Goal: Task Accomplishment & Management: Complete application form

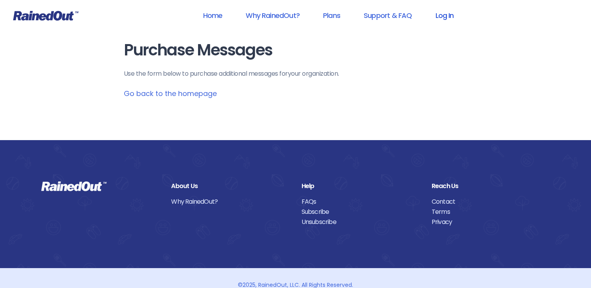
click at [447, 20] on link "Log In" at bounding box center [444, 16] width 39 height 18
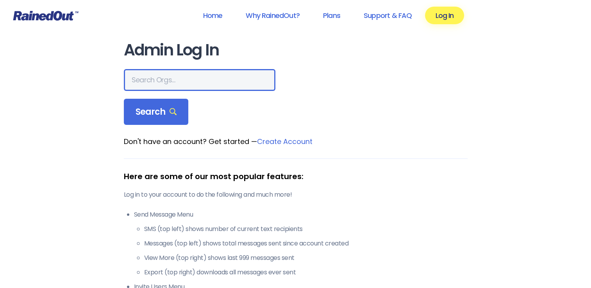
click at [144, 78] on input "text" at bounding box center [200, 80] width 152 height 22
type input "marysville bmx"
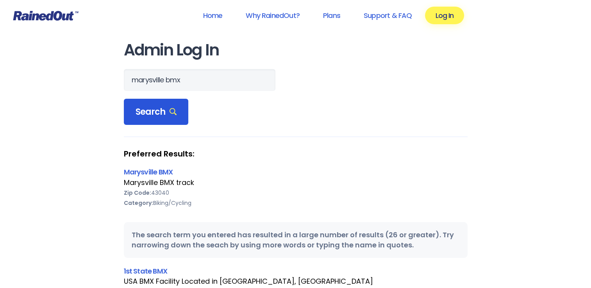
click at [163, 110] on span "Search" at bounding box center [156, 112] width 41 height 11
click at [152, 171] on link "Marysville BMX" at bounding box center [148, 172] width 49 height 10
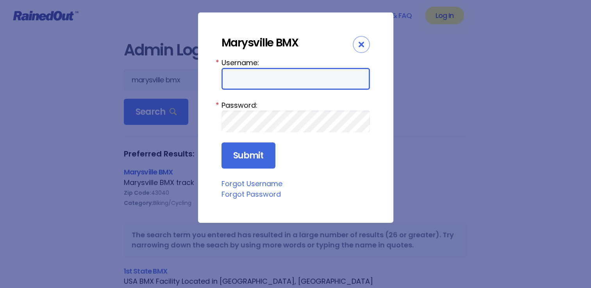
type input "marysvillebmx"
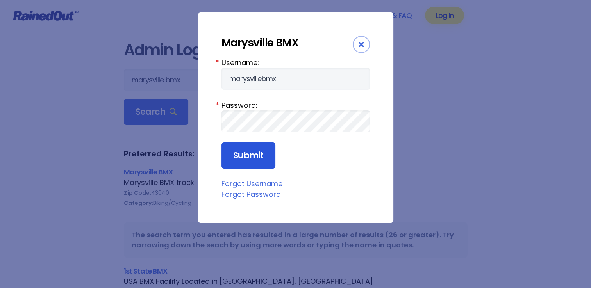
click at [249, 154] on input "Submit" at bounding box center [249, 156] width 54 height 27
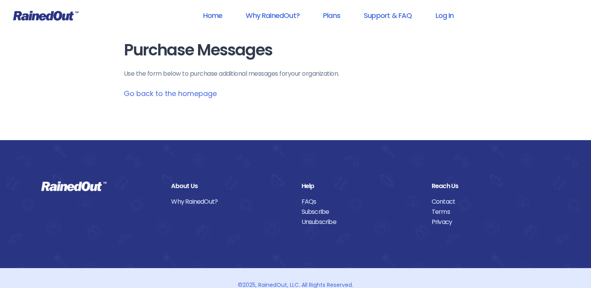
click at [29, 11] on icon at bounding box center [46, 16] width 66 height 10
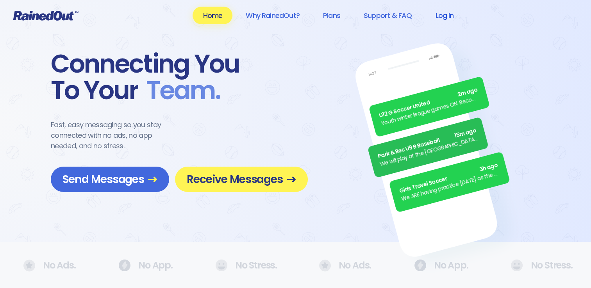
click at [452, 16] on link "Log In" at bounding box center [444, 16] width 39 height 18
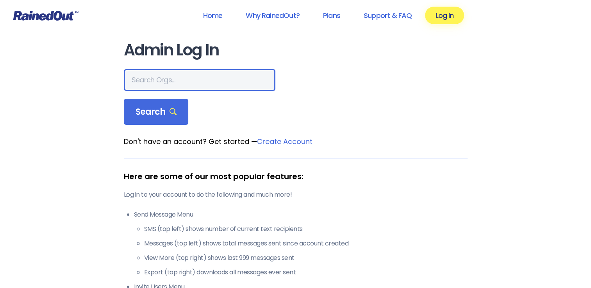
click at [157, 88] on input "text" at bounding box center [200, 80] width 152 height 22
type input "marysville bmx"
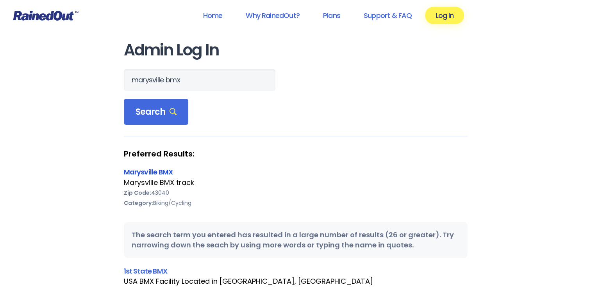
click at [150, 172] on link "Marysville BMX" at bounding box center [148, 172] width 49 height 10
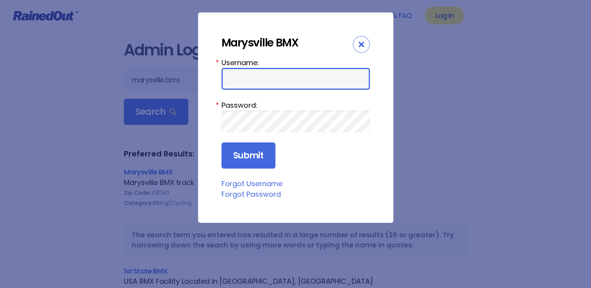
type input "marysvillebmx"
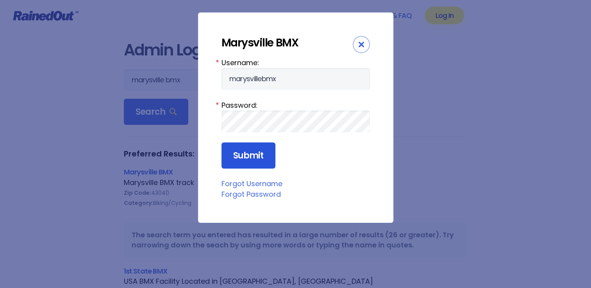
click at [252, 160] on input "Submit" at bounding box center [249, 156] width 54 height 27
